Goal: Task Accomplishment & Management: Complete application form

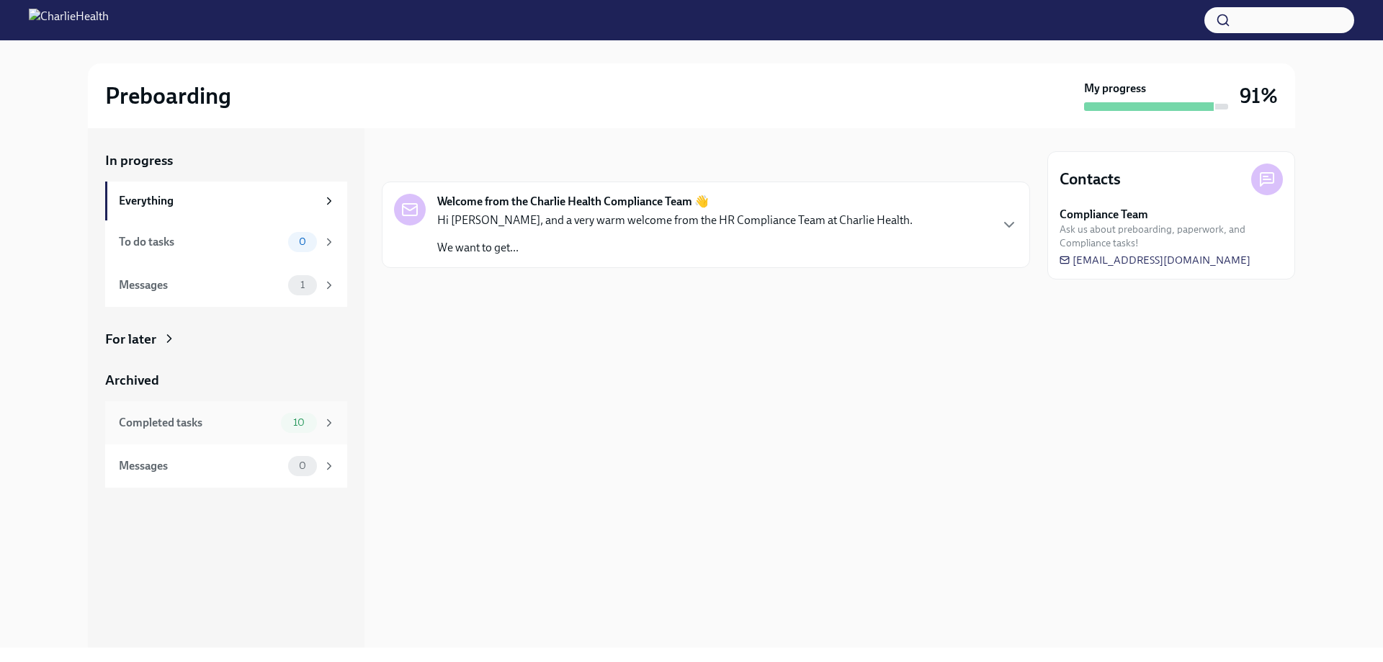
click at [198, 425] on div "Completed tasks" at bounding box center [197, 423] width 156 height 16
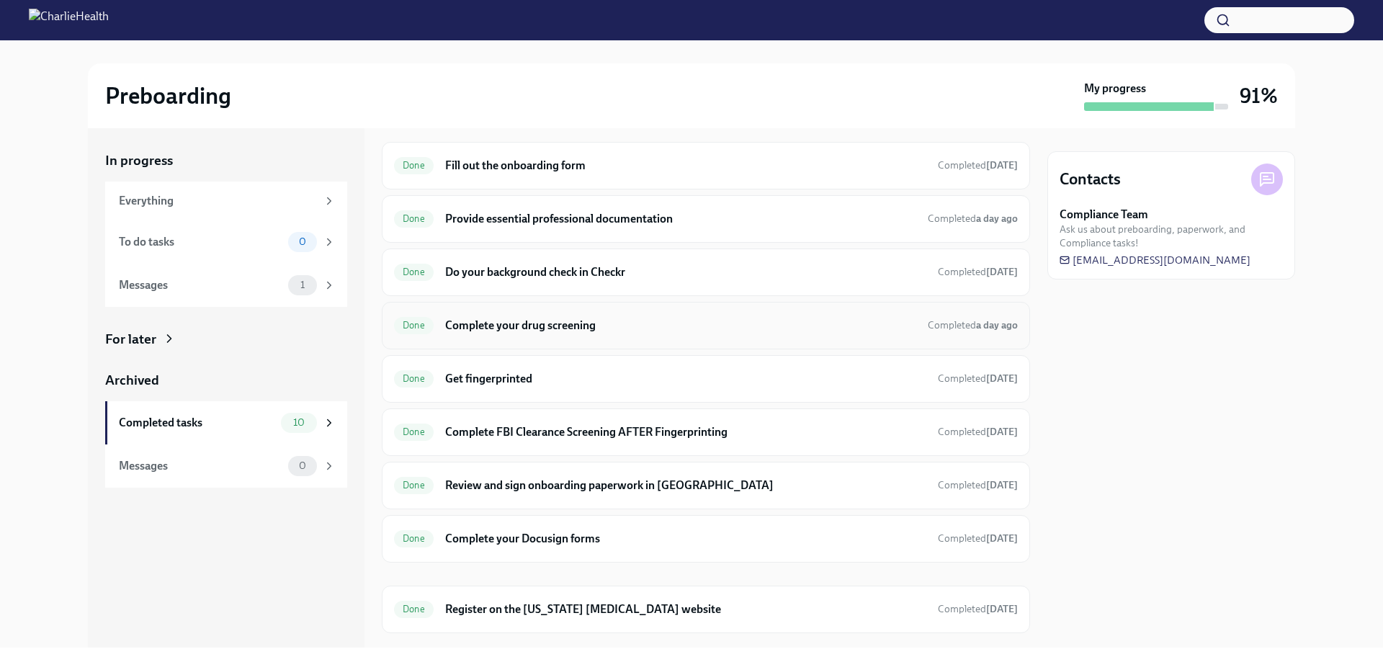
scroll to position [72, 0]
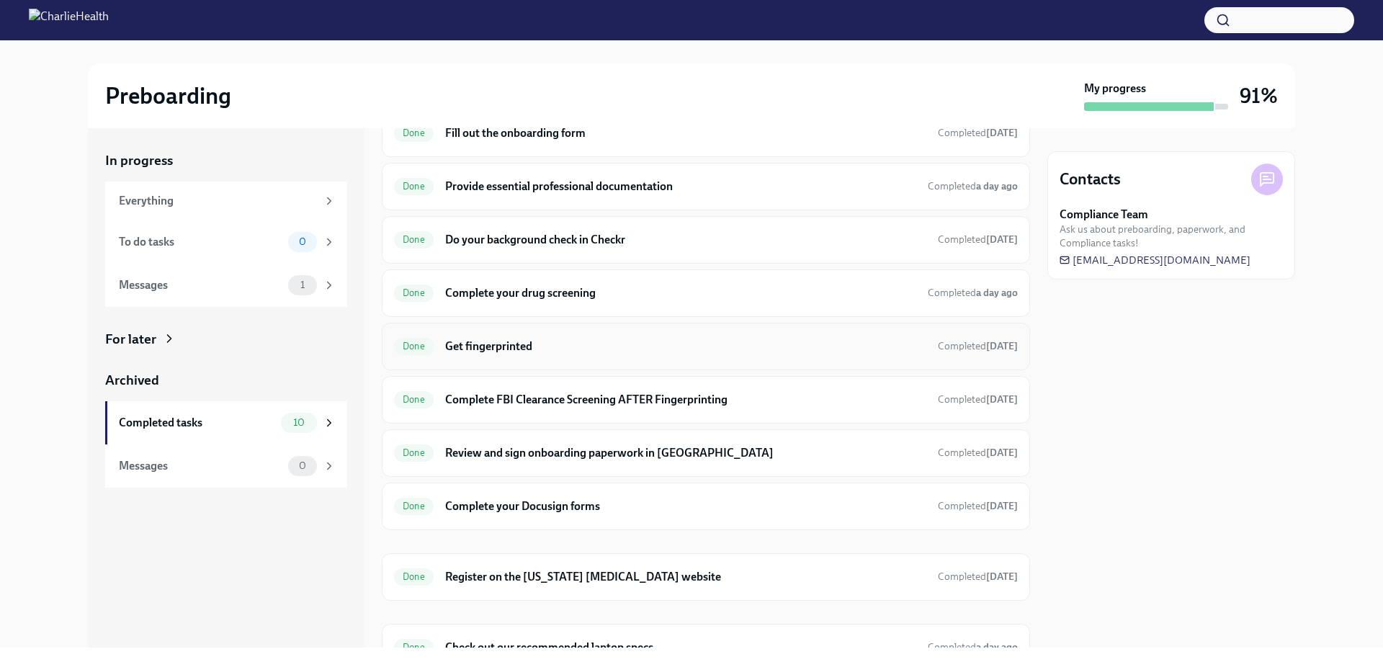
click at [531, 349] on h6 "Get fingerprinted" at bounding box center [685, 346] width 481 height 16
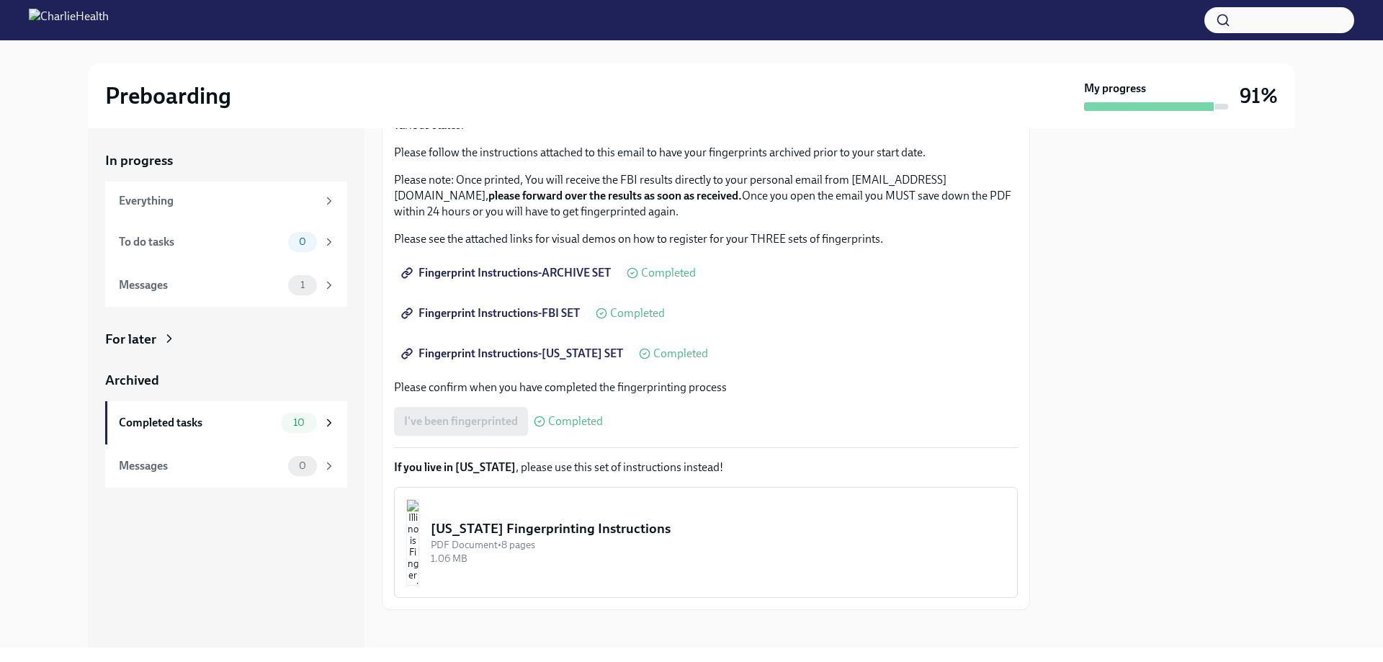
scroll to position [132, 0]
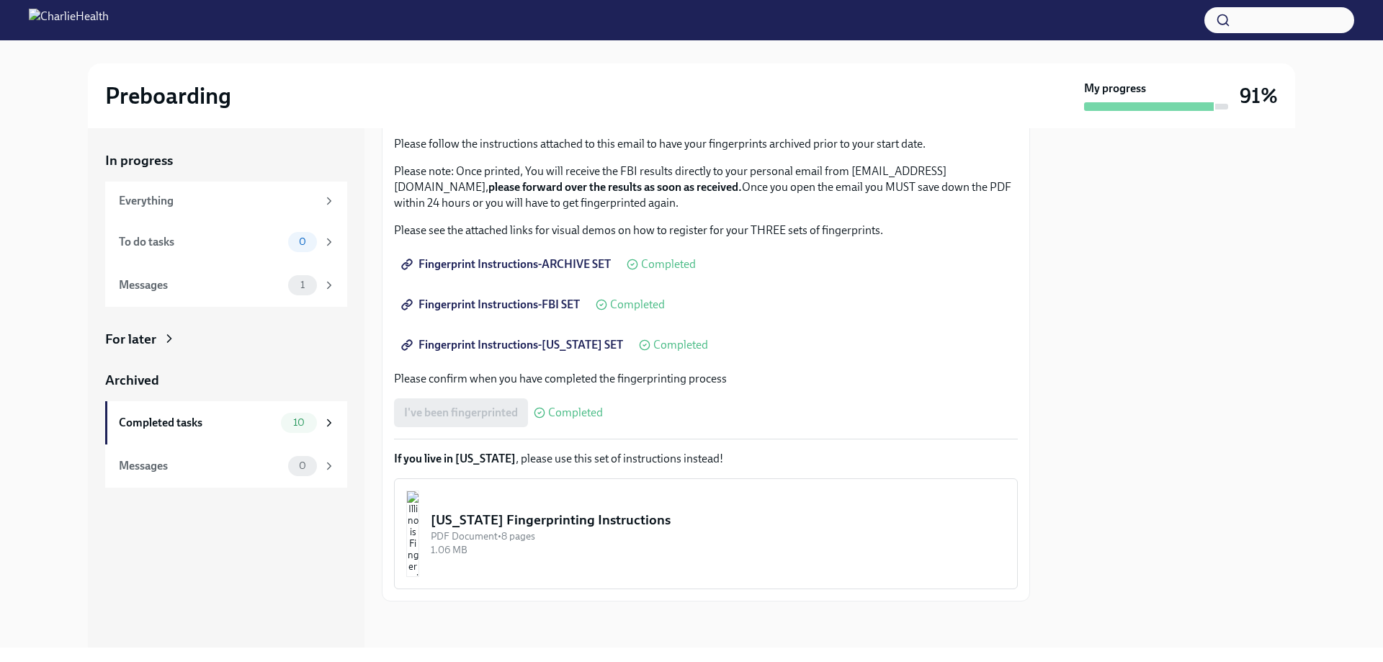
click at [491, 263] on span "Fingerprint Instructions-ARCHIVE SET" at bounding box center [507, 264] width 207 height 14
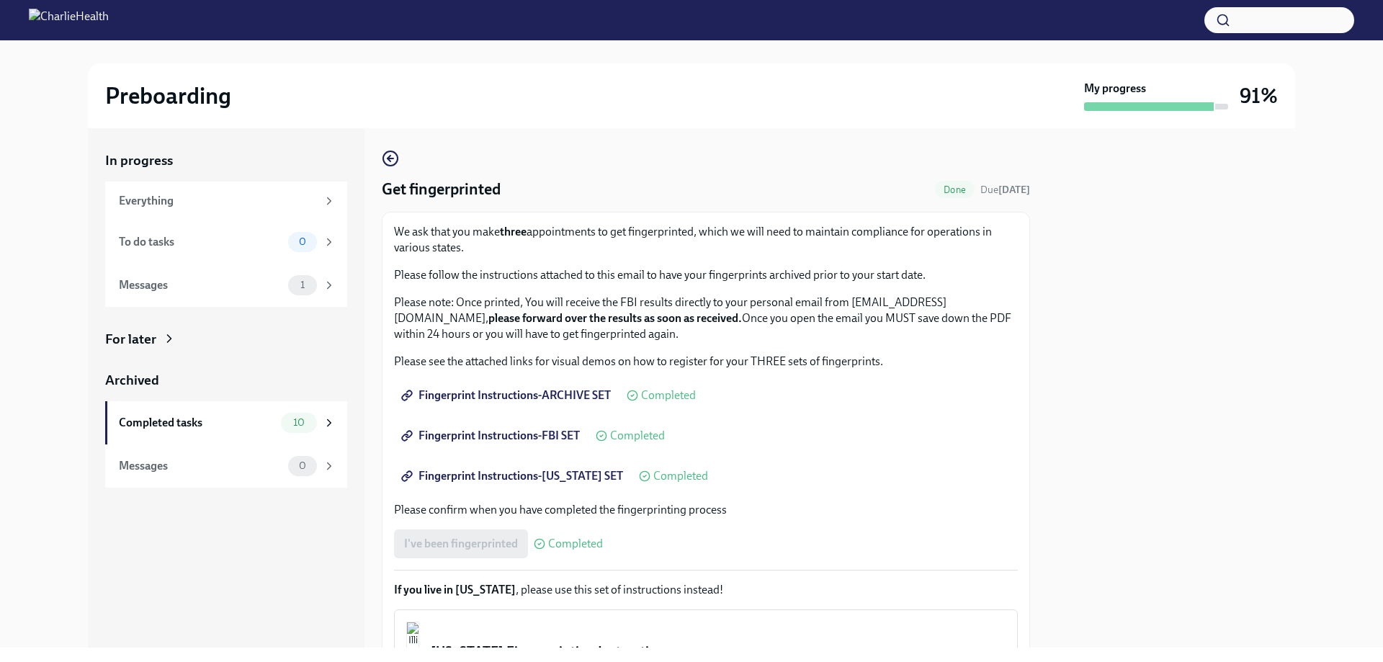
scroll to position [0, 0]
click at [207, 194] on div "Everything" at bounding box center [218, 201] width 198 height 16
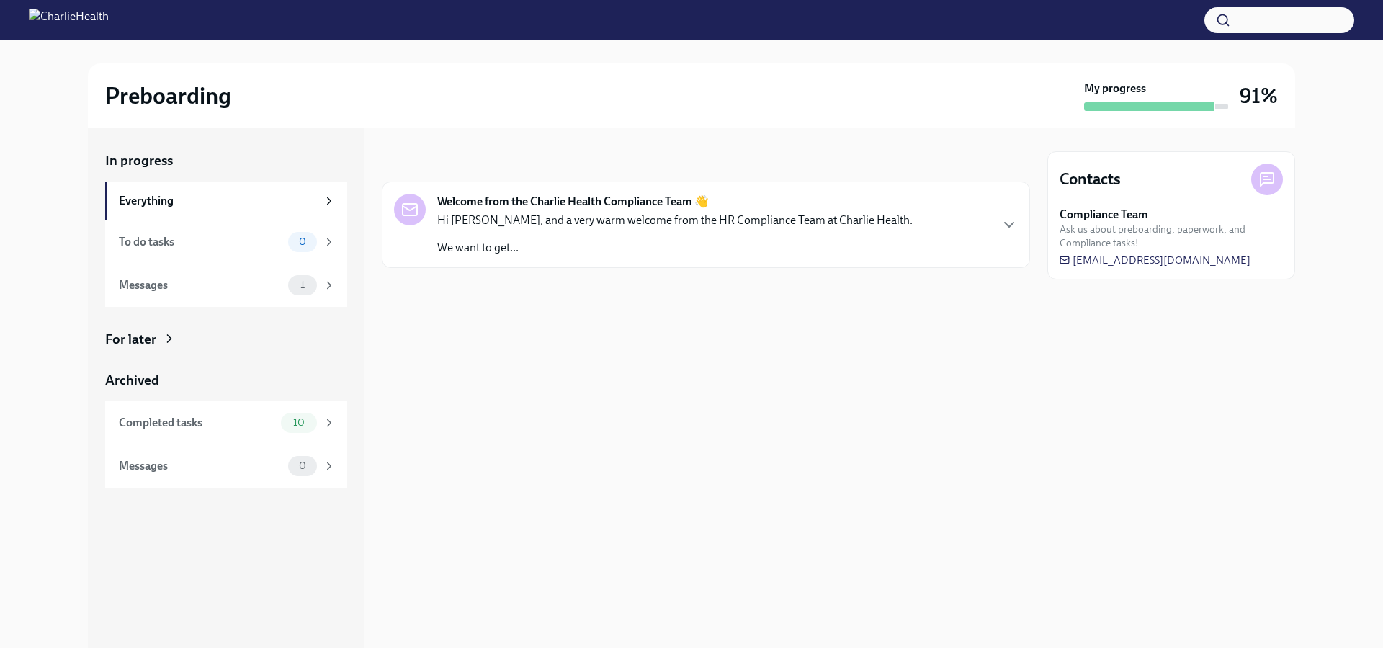
click at [630, 207] on strong "Welcome from the Charlie Health Compliance Team 👋" at bounding box center [572, 202] width 271 height 16
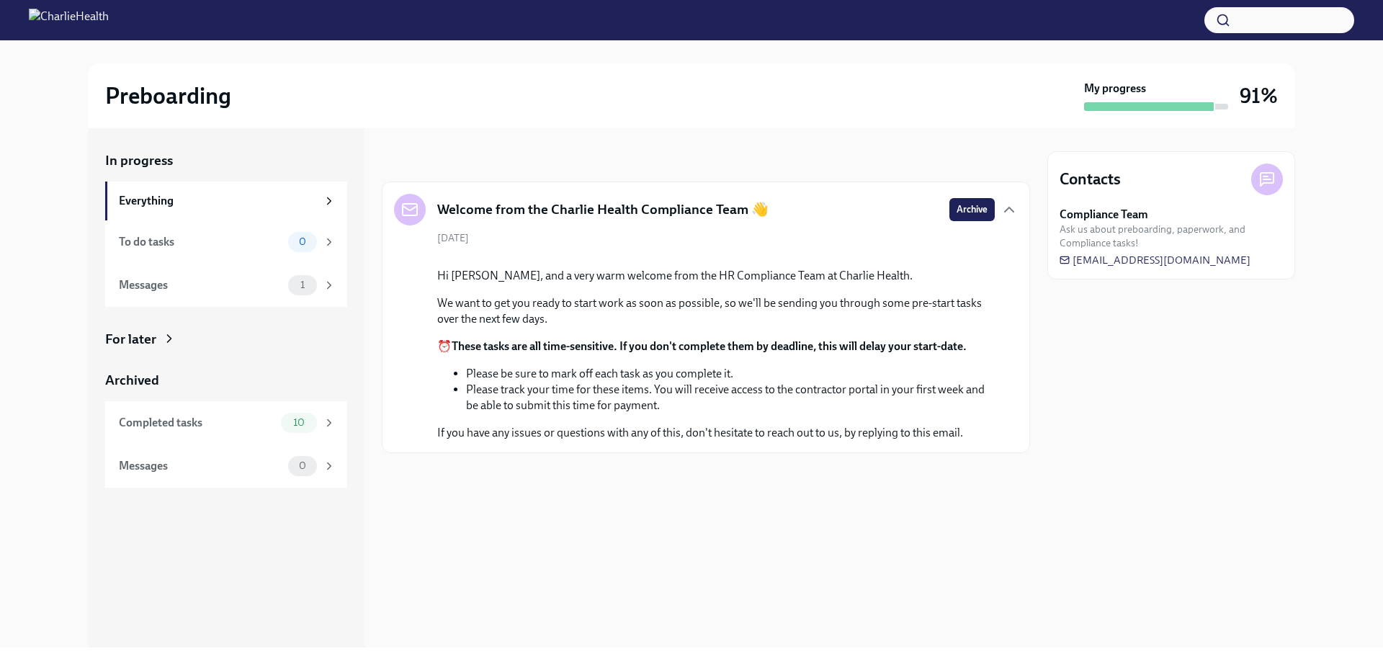
scroll to position [9, 0]
